Goal: Task Accomplishment & Management: Complete application form

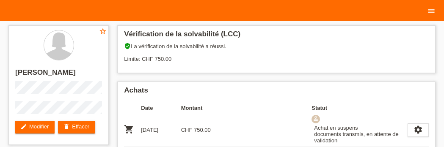
click at [431, 12] on icon "menu" at bounding box center [431, 11] width 8 height 8
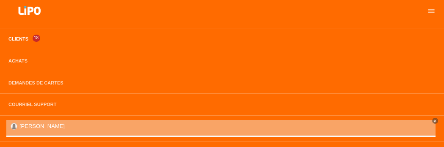
click at [20, 42] on link "Clients" at bounding box center [18, 38] width 28 height 5
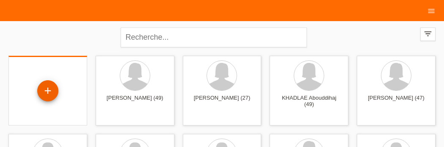
click at [50, 90] on div "+" at bounding box center [47, 90] width 21 height 21
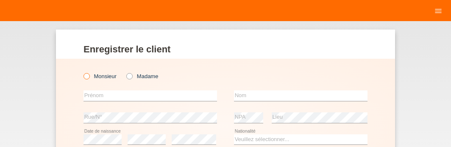
click at [82, 72] on icon at bounding box center [82, 72] width 0 height 0
click at [84, 77] on input "Monsieur" at bounding box center [86, 76] width 6 height 6
radio input "true"
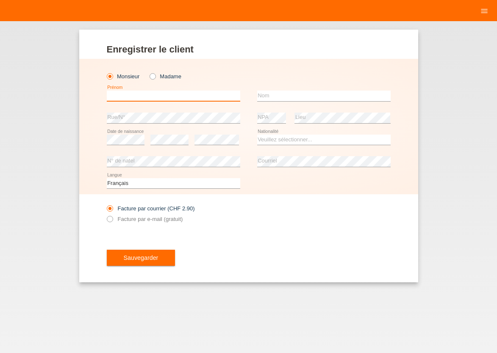
click at [136, 94] on input "text" at bounding box center [173, 96] width 133 height 11
type input "[PERSON_NAME]"
type input "SANTANGELO"
click at [351, 147] on div "Sauvegarder" at bounding box center [249, 257] width 284 height 49
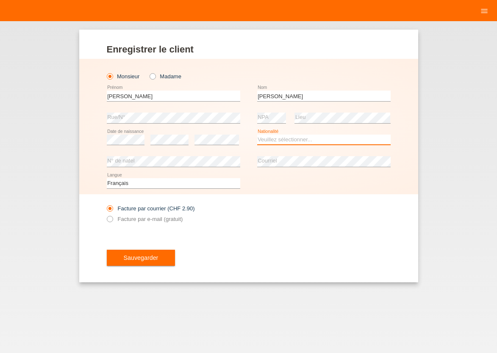
click at [257, 135] on select "Veuillez sélectionner... Suisse Allemagne Autriche Liechtenstein ------------ A…" at bounding box center [323, 140] width 133 height 10
select select "IT"
click at [0, 0] on option "[GEOGRAPHIC_DATA]" at bounding box center [0, 0] width 0 height 0
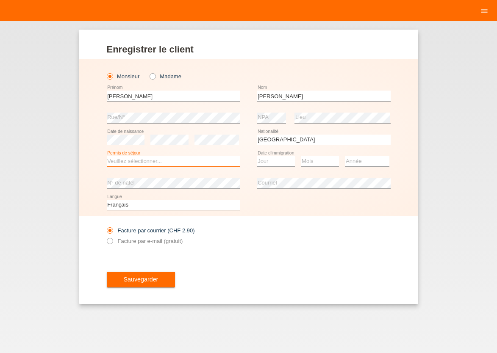
click at [107, 147] on select "Veuillez sélectionner... C B B - Statut de réfugié Autre" at bounding box center [173, 161] width 133 height 10
select select "C"
click at [0, 0] on option "C" at bounding box center [0, 0] width 0 height 0
click at [257, 147] on select "Jour 01 02 03 04 05 06 07 08 09 10 11" at bounding box center [276, 161] width 38 height 10
select select "28"
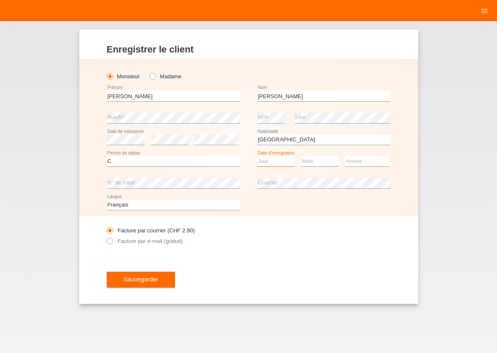
click at [0, 0] on option "28" at bounding box center [0, 0] width 0 height 0
select select "04"
click at [345, 147] on select "Année 2025 2024 2023 2022 2021 2020 2019 2018 2017 2016 2015 2014 2013 2012 201…" at bounding box center [367, 161] width 44 height 10
select select "2012"
click at [0, 0] on option "2012" at bounding box center [0, 0] width 0 height 0
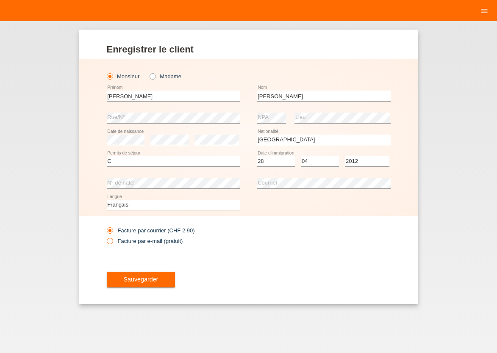
click at [105, 147] on icon at bounding box center [105, 236] width 0 height 0
click at [110, 147] on input "Facture par e-mail (gratuit)" at bounding box center [110, 243] width 6 height 11
radio input "true"
click at [129, 147] on span "Sauvegarder" at bounding box center [141, 279] width 35 height 7
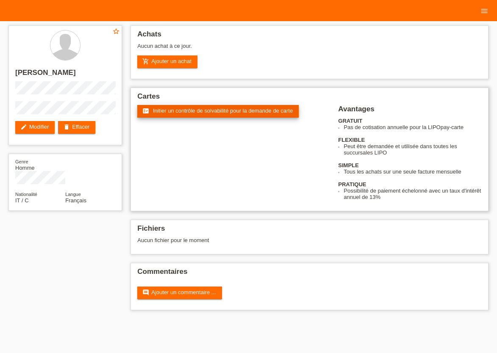
click at [208, 108] on link "fact_check Initier un contrôle de solvabilité pour la demande de carte" at bounding box center [217, 111] width 161 height 13
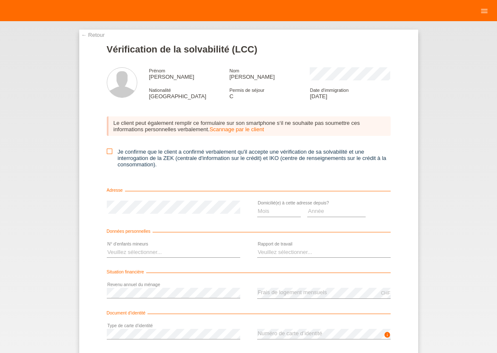
click at [107, 153] on icon at bounding box center [110, 152] width 6 height 6
click at [107, 154] on icon at bounding box center [110, 152] width 6 height 6
click at [107, 154] on input "Je confirme que le client a confirmé verbalement qu'il accepte une vérification…" at bounding box center [110, 152] width 6 height 6
checkbox input "true"
click at [257, 206] on select "Mois 01 02 03 04 05 06 07 08 09 10" at bounding box center [279, 211] width 44 height 10
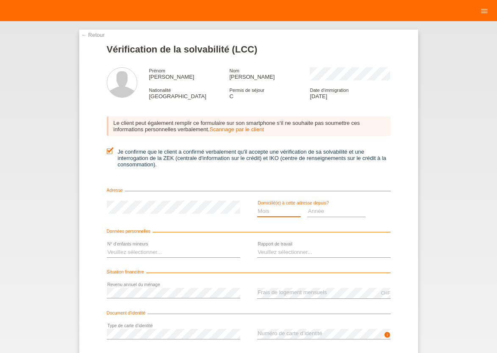
select select "04"
click at [0, 0] on option "04" at bounding box center [0, 0] width 0 height 0
click at [338, 221] on div "Année 2025 2024 2023 2022 2021 2020 2019 2018 2017 2016 2015 2014 2013 2012 201…" at bounding box center [336, 212] width 58 height 22
click at [307, 206] on select "Année 2025 2024 2023 2022 2021 2020 2019 2018 2017 2016 2015 2014 2013 2012 201…" at bounding box center [336, 211] width 58 height 10
select select "2012"
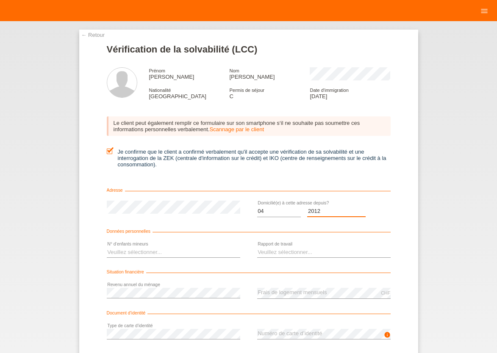
click at [0, 0] on option "2012" at bounding box center [0, 0] width 0 height 0
click at [107, 247] on select "Veuillez sélectionner... 0 1 2 3 4 5 6 7 8 9" at bounding box center [173, 252] width 133 height 10
select select "3"
click at [0, 0] on option "3" at bounding box center [0, 0] width 0 height 0
click at [257, 247] on select "Veuillez sélectionner... A durée indéterminée A durée déterminée Apprenti/étudi…" at bounding box center [323, 252] width 133 height 10
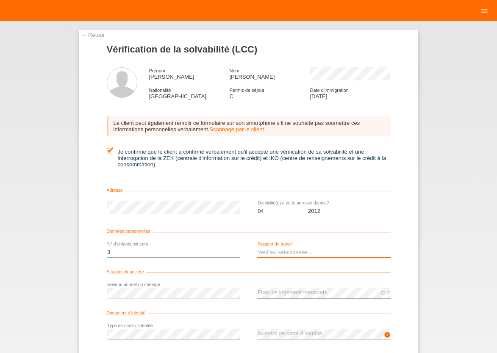
select select "UNLIMITED"
click at [0, 0] on option "A durée indéterminée" at bounding box center [0, 0] width 0 height 0
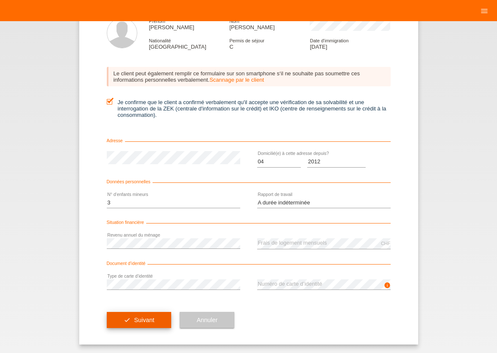
click at [134, 321] on span "Suivant" at bounding box center [144, 320] width 20 height 7
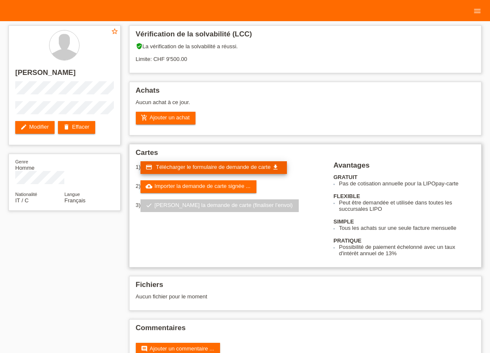
click at [191, 167] on span "Télécharger le formulaire de demande de carte" at bounding box center [213, 167] width 115 height 6
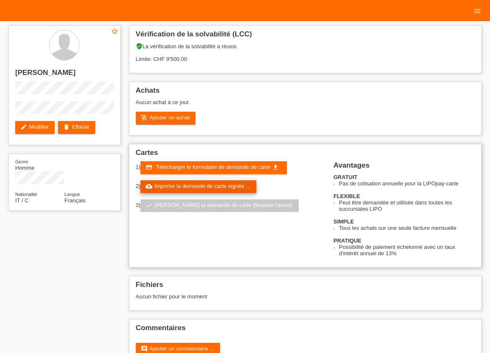
click at [222, 190] on link "cloud_upload Importer la demande de carte signée ..." at bounding box center [199, 186] width 116 height 13
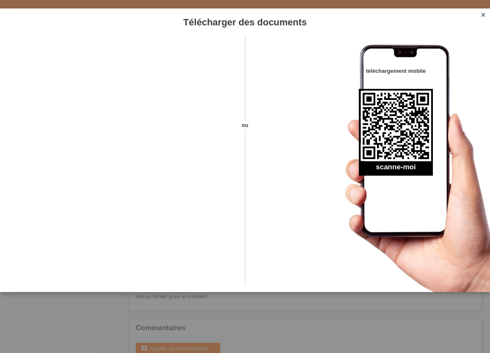
click at [483, 16] on icon "close" at bounding box center [483, 14] width 7 height 7
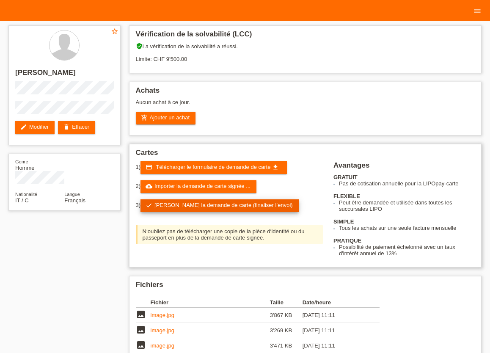
click at [194, 208] on link "check Soumettre la demande de carte (finaliser l’envoi)" at bounding box center [220, 205] width 158 height 13
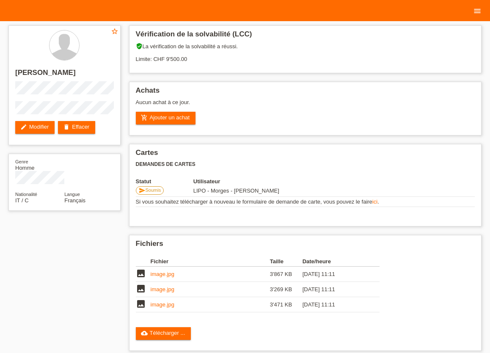
click at [478, 12] on icon "menu" at bounding box center [478, 11] width 8 height 8
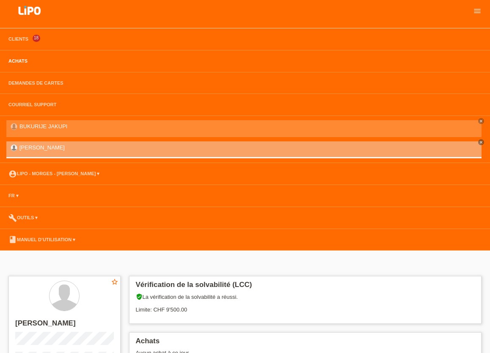
click at [16, 64] on link "Achats" at bounding box center [18, 60] width 28 height 5
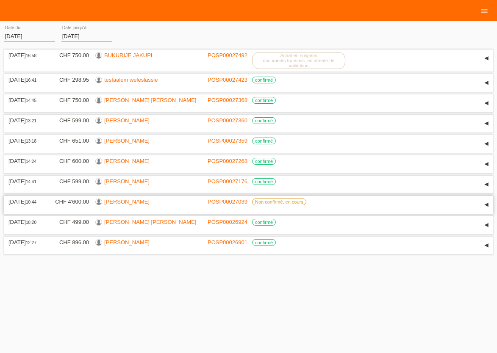
click at [114, 205] on link "[PERSON_NAME]" at bounding box center [126, 202] width 45 height 6
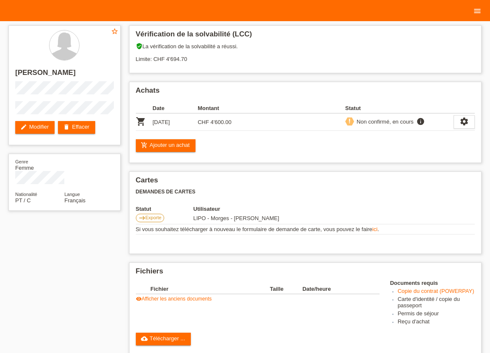
click at [477, 10] on icon "menu" at bounding box center [478, 11] width 8 height 8
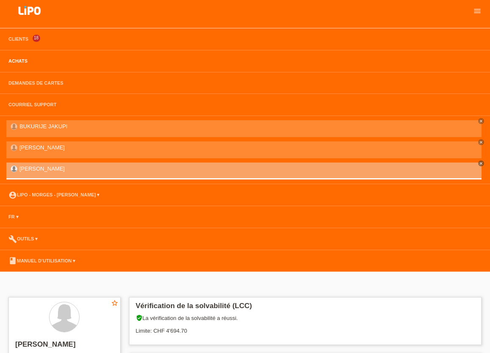
click at [16, 60] on link "Achats" at bounding box center [18, 60] width 28 height 5
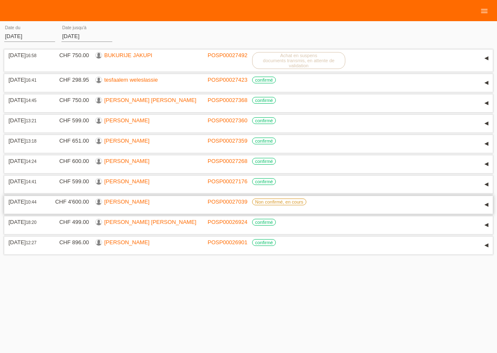
click at [114, 205] on link "MARIA GOMES" at bounding box center [126, 202] width 45 height 6
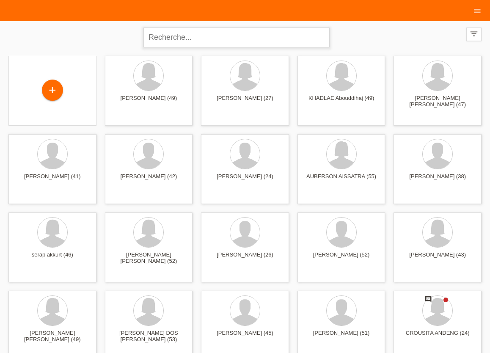
click at [234, 34] on input "text" at bounding box center [237, 38] width 186 height 20
type input "CAZIMI ZIMER"
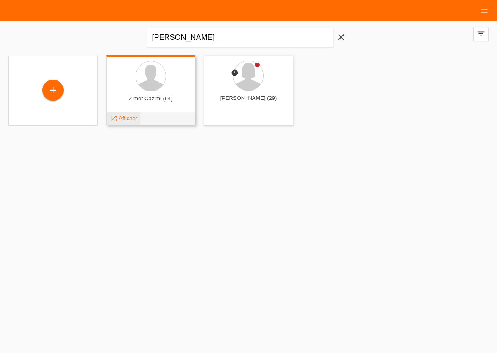
click at [122, 118] on span "Afficher" at bounding box center [128, 118] width 19 height 6
